Goal: Task Accomplishment & Management: Manage account settings

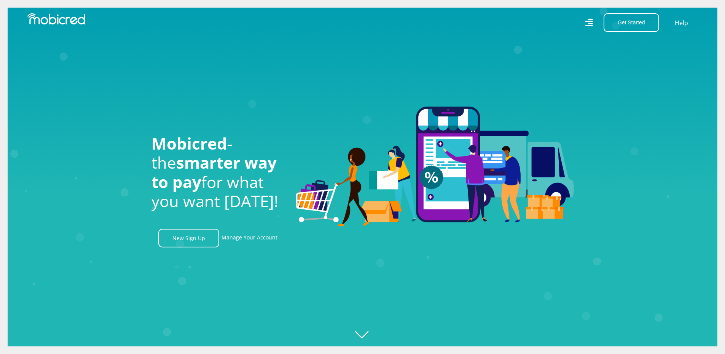
scroll to position [0, 1736]
click at [360, 331] on icon "Created with [PERSON_NAME] 2.3.0" at bounding box center [370, 177] width 725 height 354
click at [360, 331] on icon "Created with Raphaël 2.3.0" at bounding box center [370, 177] width 725 height 354
click at [366, 333] on icon "Created with [PERSON_NAME] 2.3.0" at bounding box center [370, 177] width 725 height 354
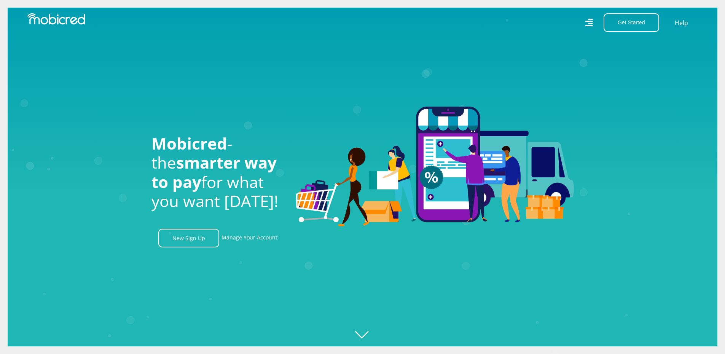
click at [366, 333] on icon "Created with [PERSON_NAME] 2.3.0" at bounding box center [370, 177] width 725 height 354
click at [591, 20] on icon at bounding box center [589, 22] width 8 height 11
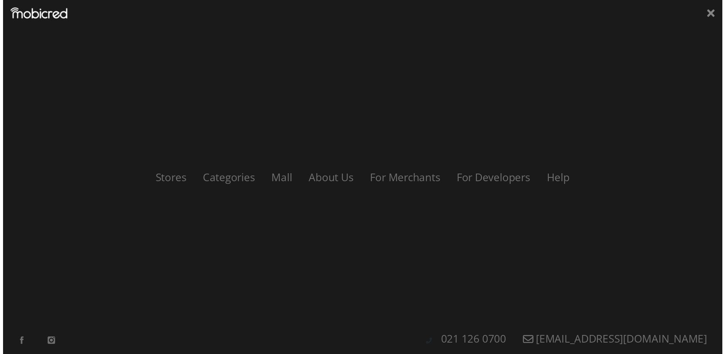
scroll to position [0, 0]
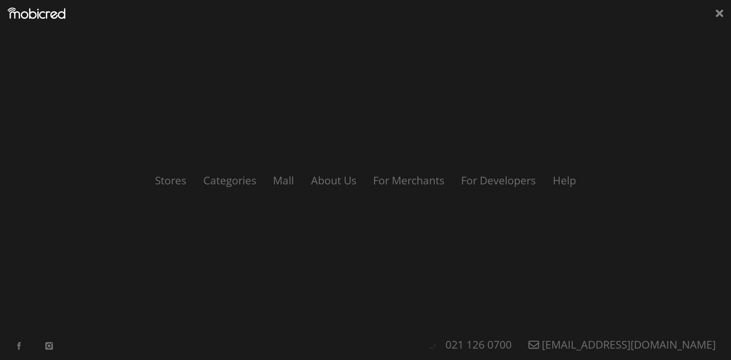
click at [720, 2] on div "Stores Categories Mall About Us For Merchants For Developers Help Sign Up Sign …" at bounding box center [365, 180] width 731 height 360
click at [719, 16] on icon at bounding box center [720, 13] width 8 height 11
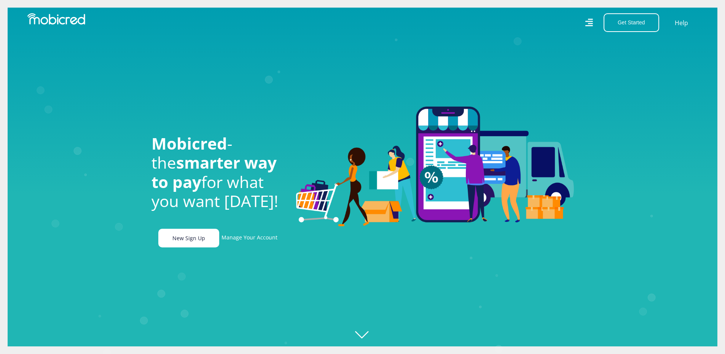
scroll to position [0, 434]
click at [243, 242] on link "Manage Your Account" at bounding box center [250, 238] width 56 height 19
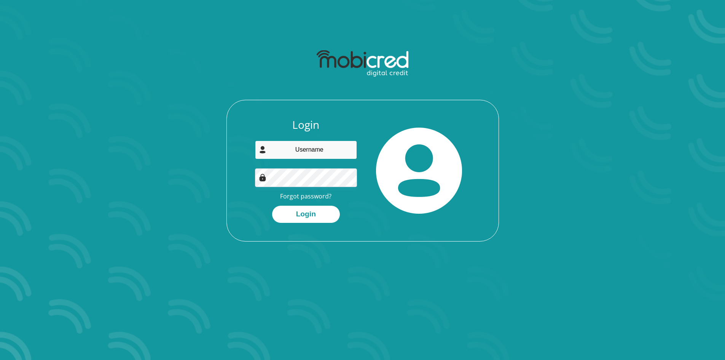
click at [287, 152] on input "email" at bounding box center [306, 149] width 102 height 19
type input "justinhelmand515@gmail.com"
click at [318, 195] on link "Forgot password?" at bounding box center [305, 196] width 51 height 8
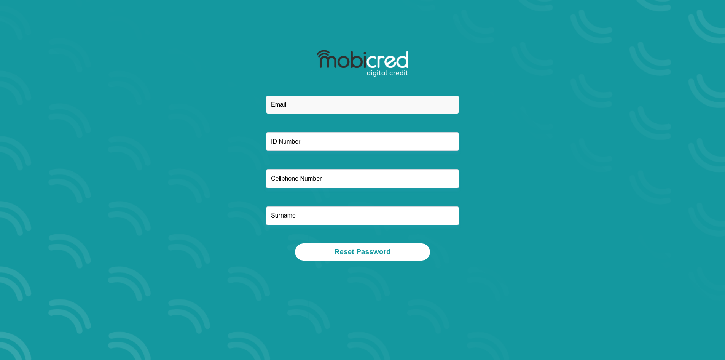
click at [295, 104] on input "email" at bounding box center [362, 104] width 193 height 19
type input "justinhelmand515@gmail.com"
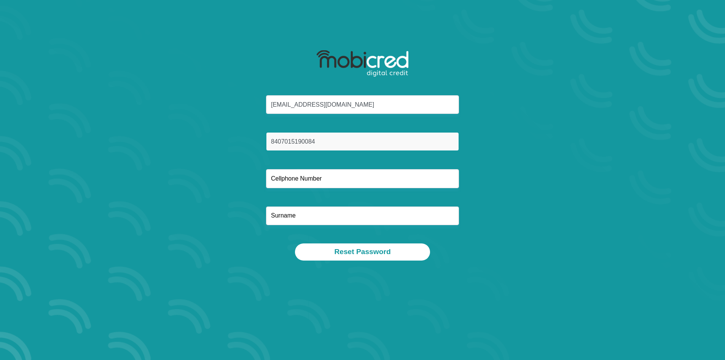
type input "8407015190084"
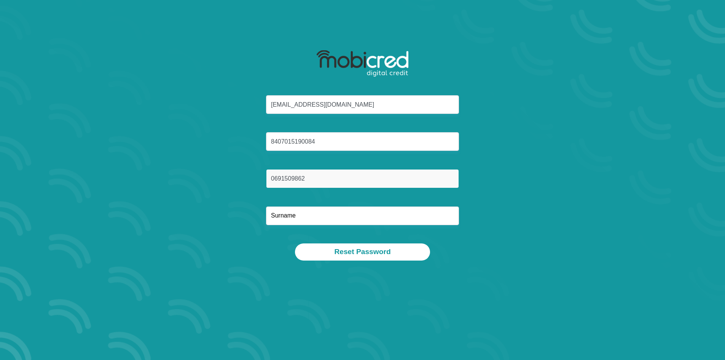
type input "0691509862"
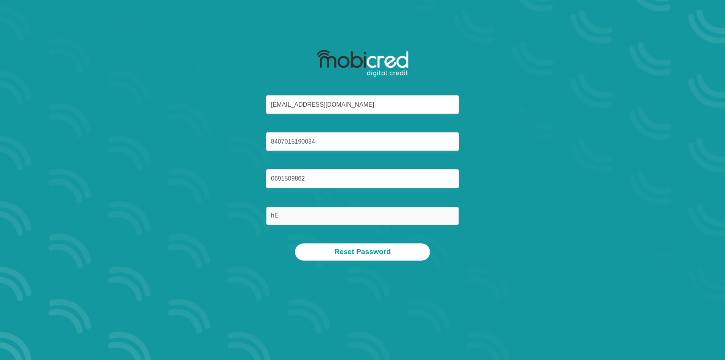
type input "h"
type input "g"
type input "Helmand"
click at [554, 301] on section "justinhelmand515@gmail.com 8407015190084 0691509862 Helmand Reset Password" at bounding box center [362, 180] width 725 height 360
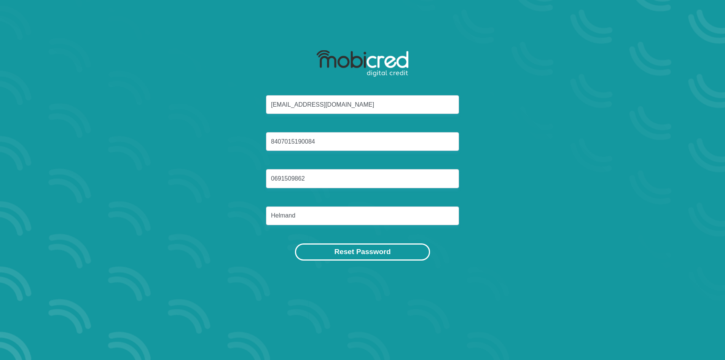
click at [383, 251] on button "Reset Password" at bounding box center [362, 251] width 135 height 17
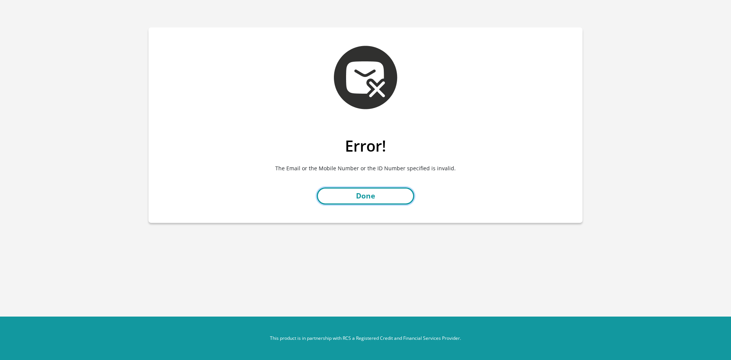
click at [342, 196] on link "Done" at bounding box center [365, 195] width 97 height 17
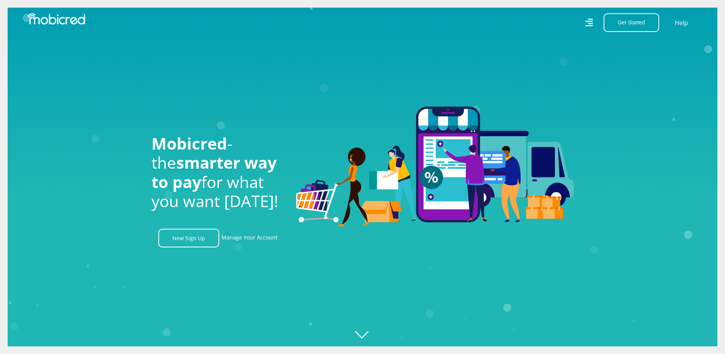
scroll to position [0, 542]
click at [236, 240] on link "Manage Your Account" at bounding box center [250, 238] width 56 height 19
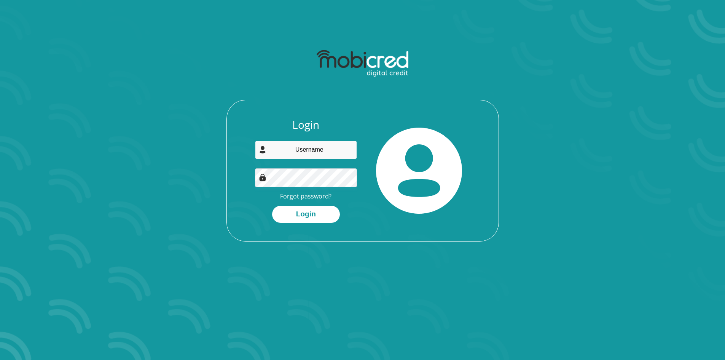
click at [285, 150] on input "email" at bounding box center [306, 149] width 102 height 19
type input "[EMAIL_ADDRESS][DOMAIN_NAME]"
click at [287, 214] on button "Login" at bounding box center [306, 214] width 68 height 17
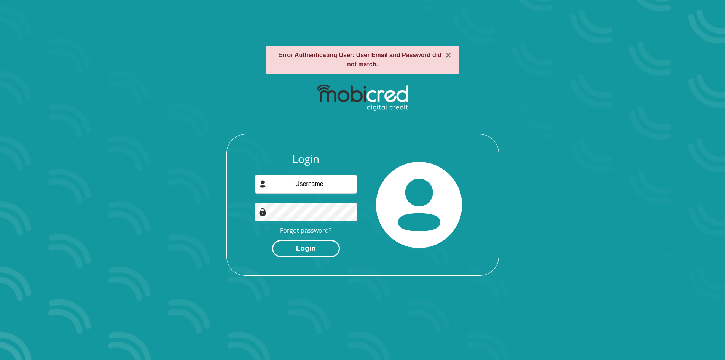
click at [281, 246] on button "Login" at bounding box center [306, 248] width 68 height 17
click at [301, 247] on button "Login" at bounding box center [306, 248] width 68 height 17
type input "justinhelmand515@gmail.com"
click at [288, 249] on button "Login" at bounding box center [306, 248] width 68 height 17
click at [306, 182] on input "email" at bounding box center [306, 184] width 102 height 19
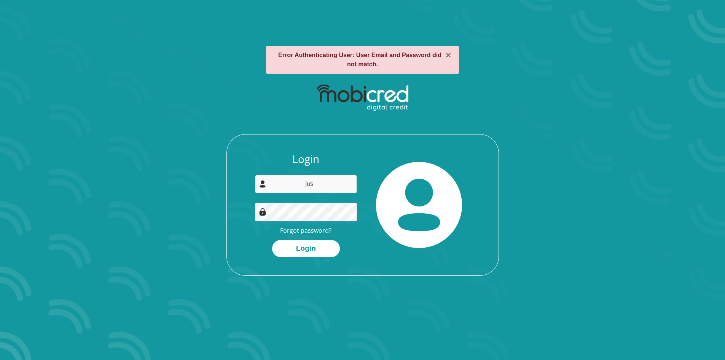
type input "[EMAIL_ADDRESS][DOMAIN_NAME]"
click at [284, 247] on button "Login" at bounding box center [306, 248] width 68 height 17
click at [302, 183] on input "email" at bounding box center [306, 184] width 102 height 19
type input "[EMAIL_ADDRESS][DOMAIN_NAME]"
click at [285, 247] on button "Login" at bounding box center [306, 248] width 68 height 17
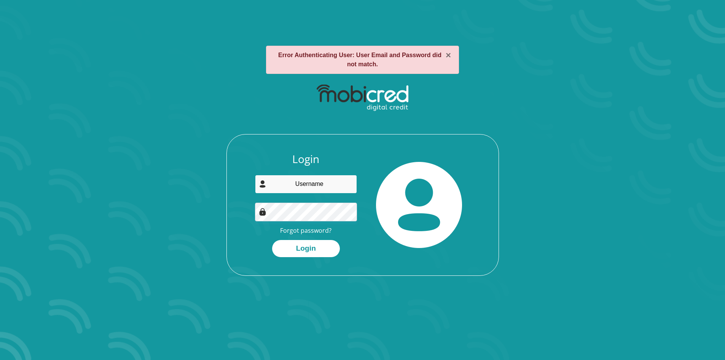
click at [296, 185] on input "email" at bounding box center [306, 184] width 102 height 19
type input "j"
type input "helmandjustin25@gmail.com"
click at [284, 247] on button "Login" at bounding box center [306, 248] width 68 height 17
click at [327, 186] on input "email" at bounding box center [306, 184] width 102 height 19
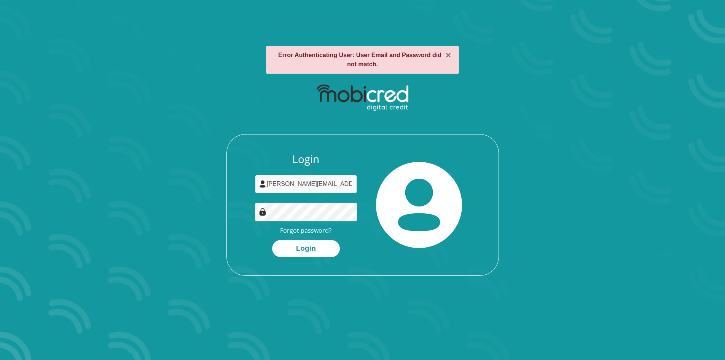
type input "[PERSON_NAME][EMAIL_ADDRESS][DOMAIN_NAME]"
click at [283, 249] on button "Login" at bounding box center [306, 248] width 68 height 17
click at [323, 184] on input "email" at bounding box center [306, 184] width 102 height 19
type input "info@datrs.co.za"
click at [285, 247] on button "Login" at bounding box center [306, 248] width 68 height 17
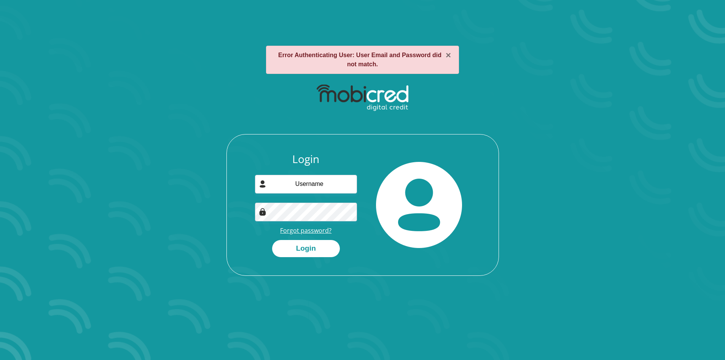
click at [303, 231] on link "Forgot password?" at bounding box center [305, 230] width 51 height 8
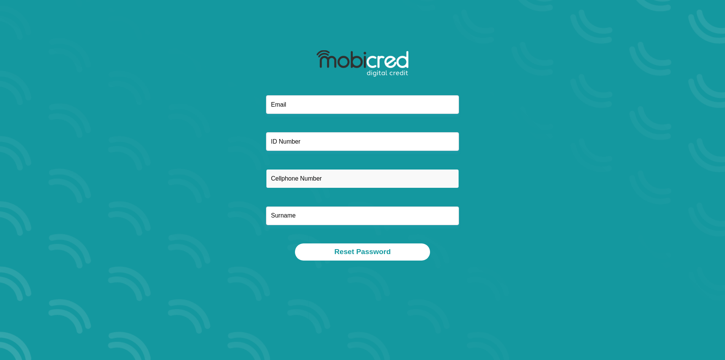
click at [297, 185] on input "text" at bounding box center [362, 178] width 193 height 19
